Goal: Check status: Check status

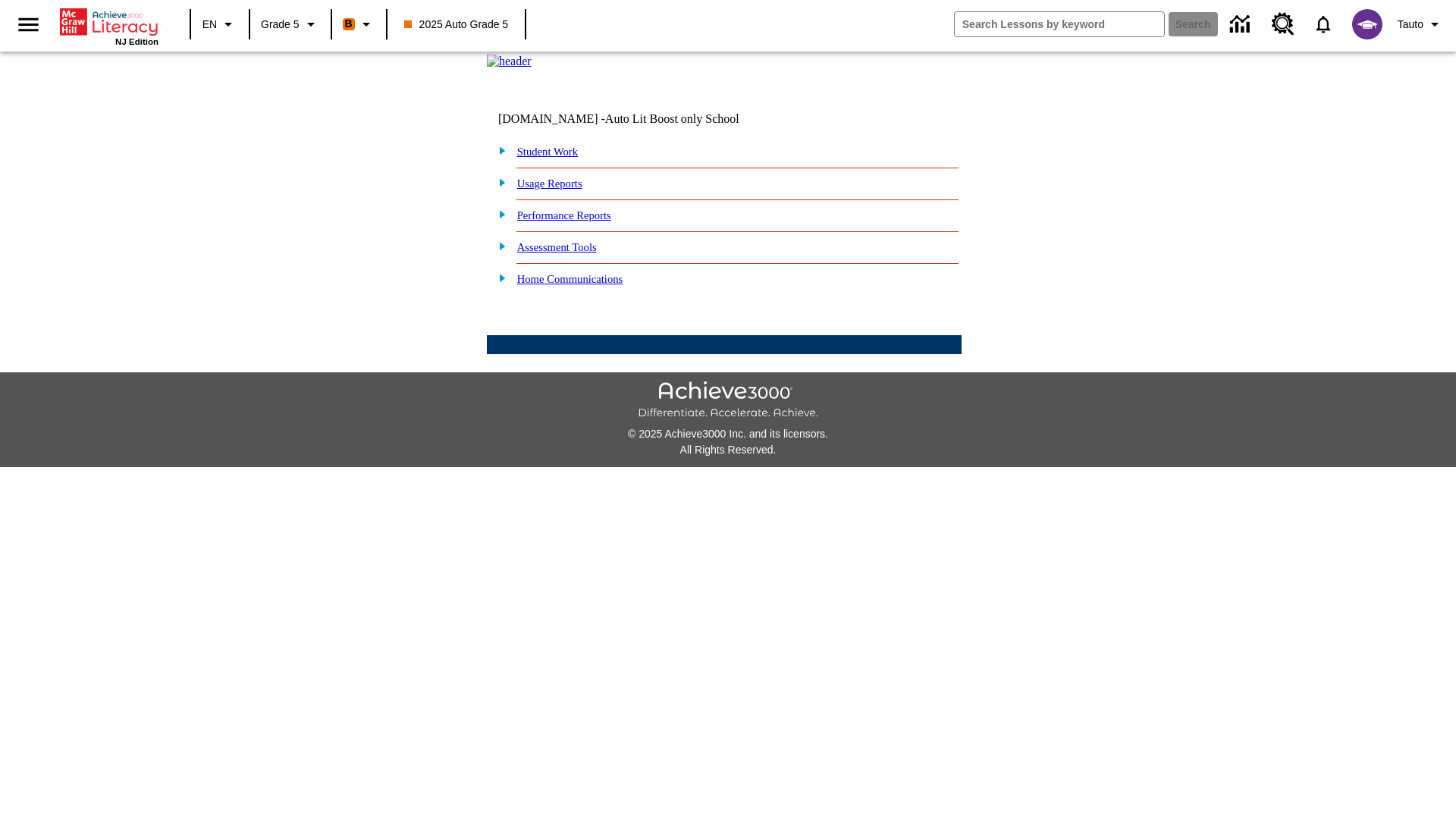
click at [580, 221] on link "Performance Reports" at bounding box center [565, 215] width 94 height 12
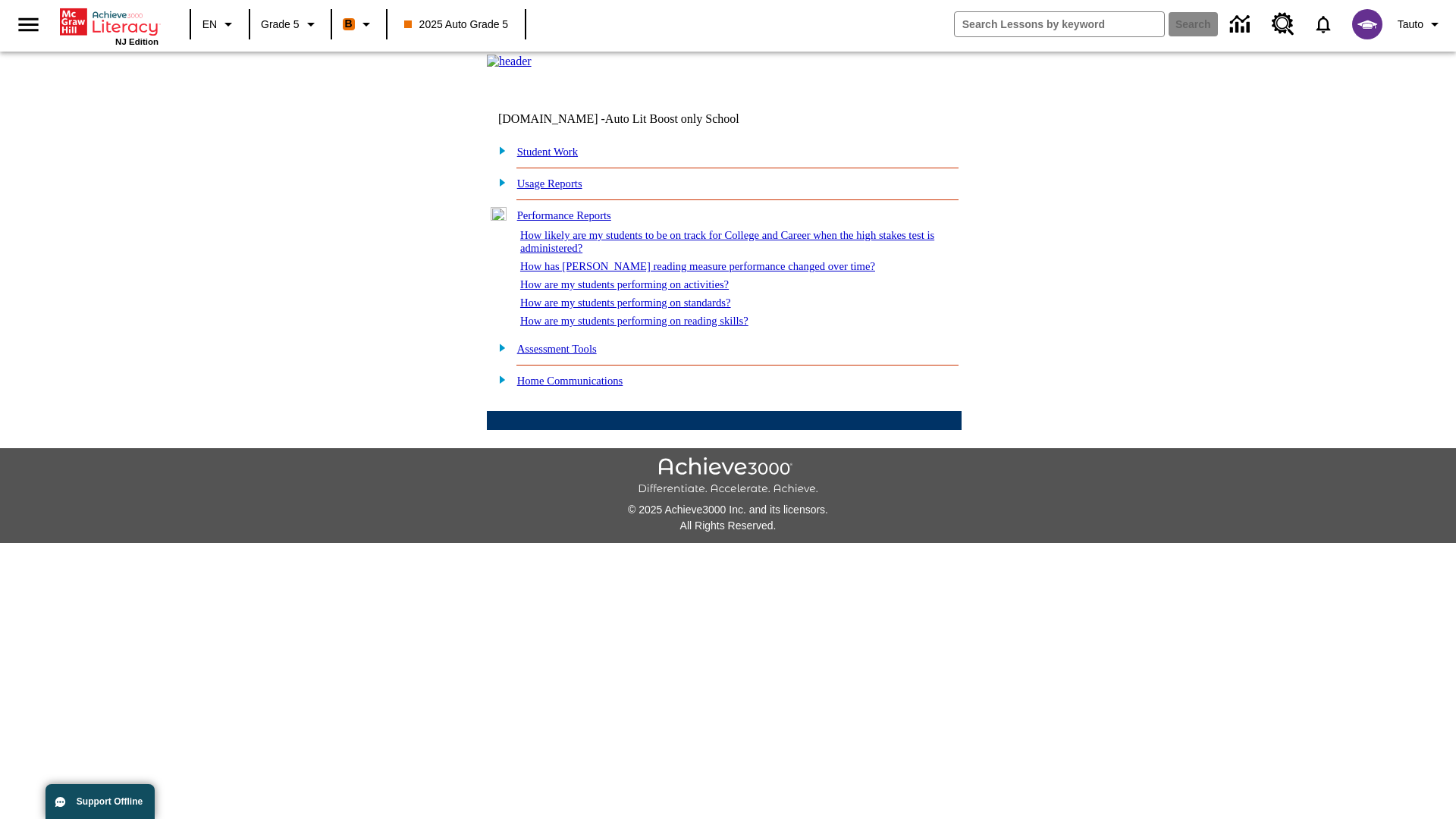
click at [700, 254] on link "How likely are my students to be on track for College and Career when the high …" at bounding box center [728, 241] width 414 height 25
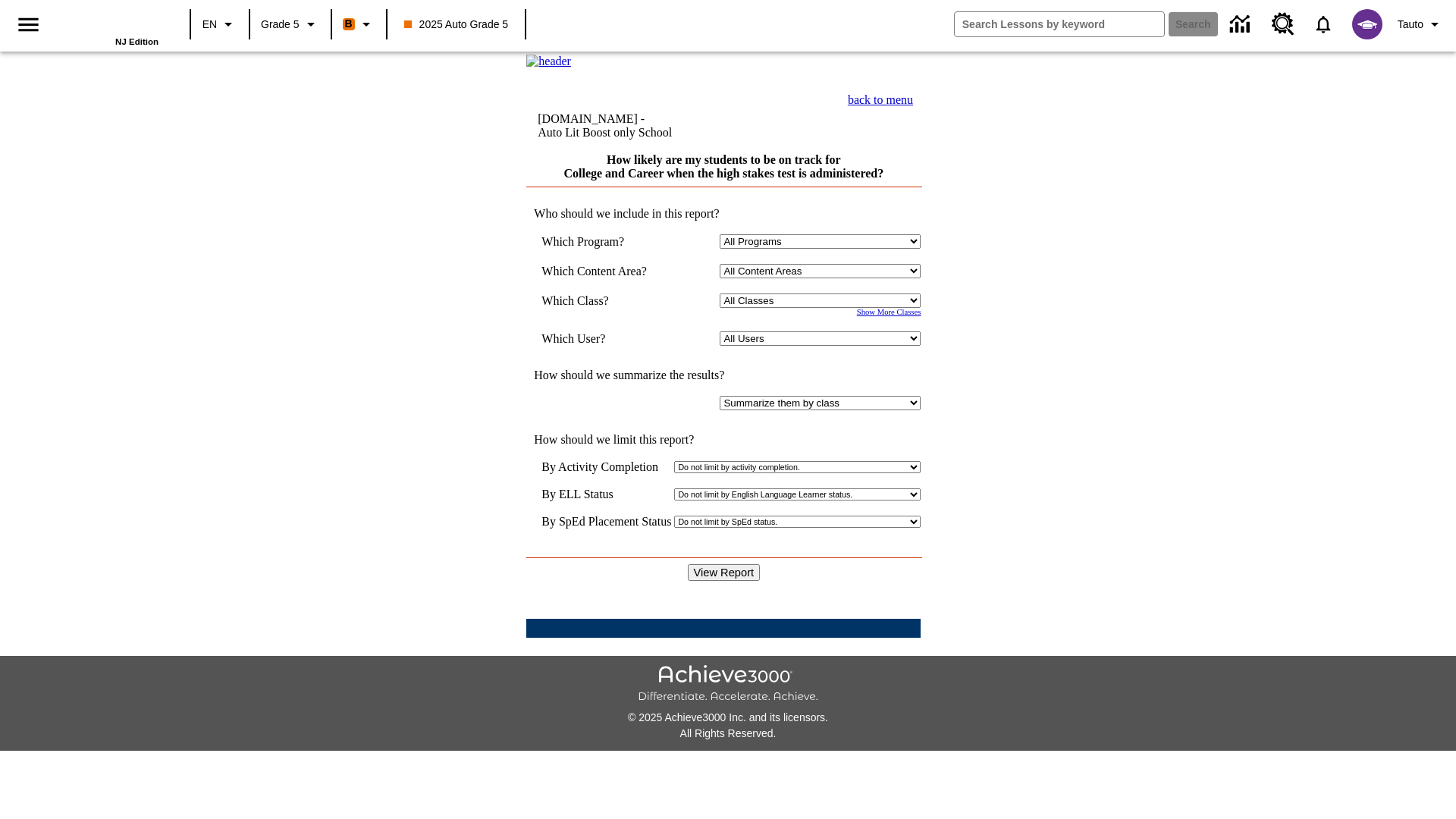
click at [824, 308] on select "Select a Class: All Classes 2025 Auto Grade 5 OL 2025 Auto Grade 6" at bounding box center [821, 300] width 201 height 14
select select "11133131"
